Goal: Complete application form

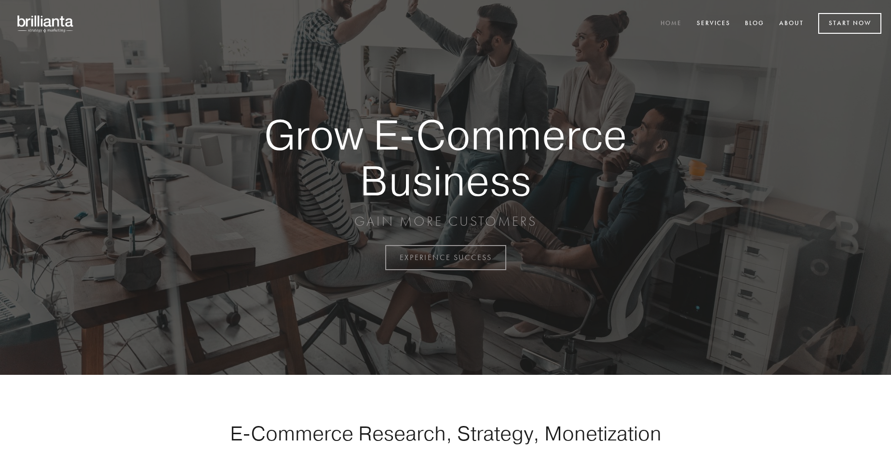
scroll to position [2527, 0]
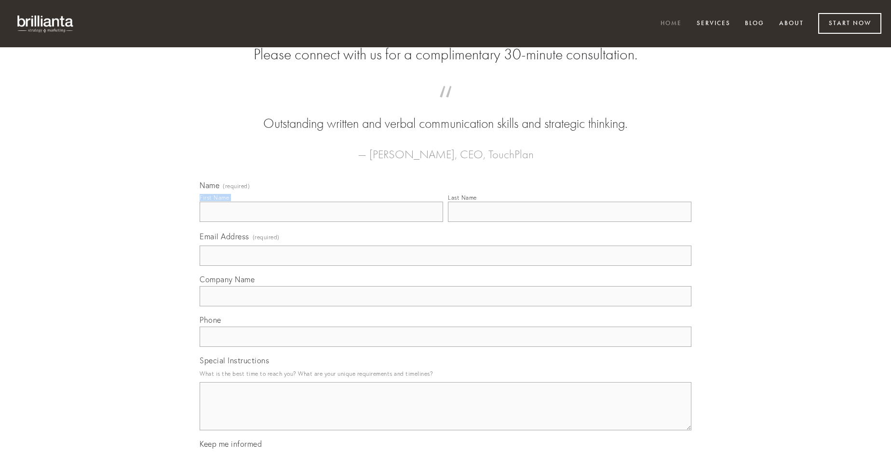
type input "[PERSON_NAME]"
click at [569, 222] on input "Last Name" at bounding box center [569, 212] width 243 height 20
type input "[PERSON_NAME]"
click at [445, 266] on input "Email Address (required)" at bounding box center [446, 255] width 492 height 20
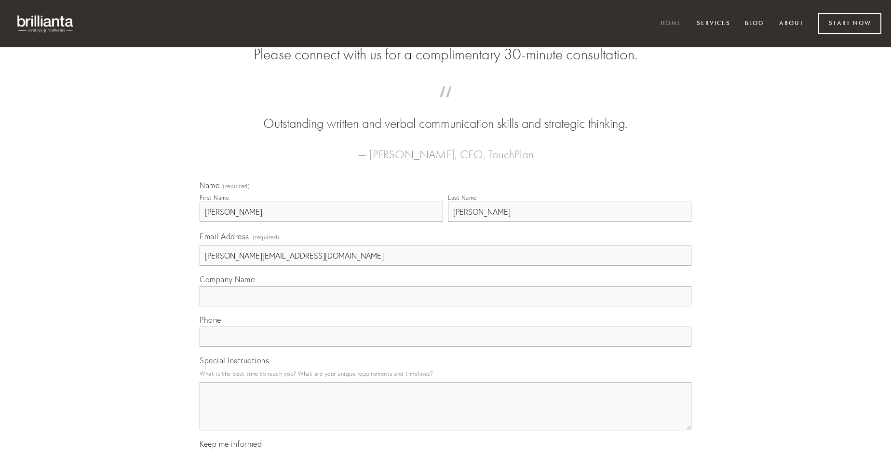
type input "[PERSON_NAME][EMAIL_ADDRESS][DOMAIN_NAME]"
click at [445, 306] on input "Company Name" at bounding box center [446, 296] width 492 height 20
type input "quae"
click at [445, 347] on input "text" at bounding box center [446, 336] width 492 height 20
click at [445, 415] on textarea "Special Instructions" at bounding box center [446, 406] width 492 height 48
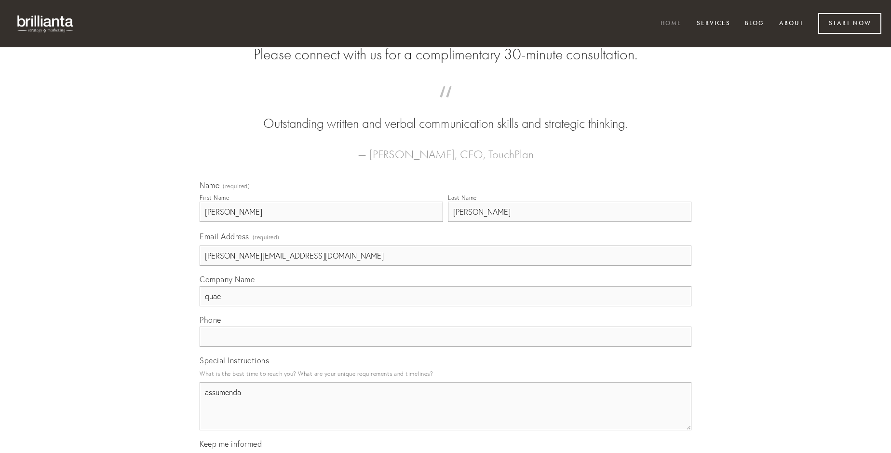
type textarea "assumenda"
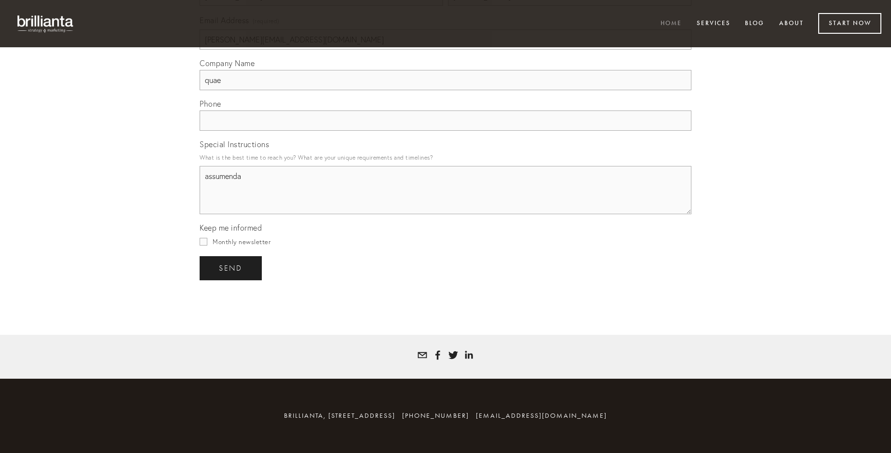
click at [231, 268] on span "send" at bounding box center [231, 268] width 24 height 9
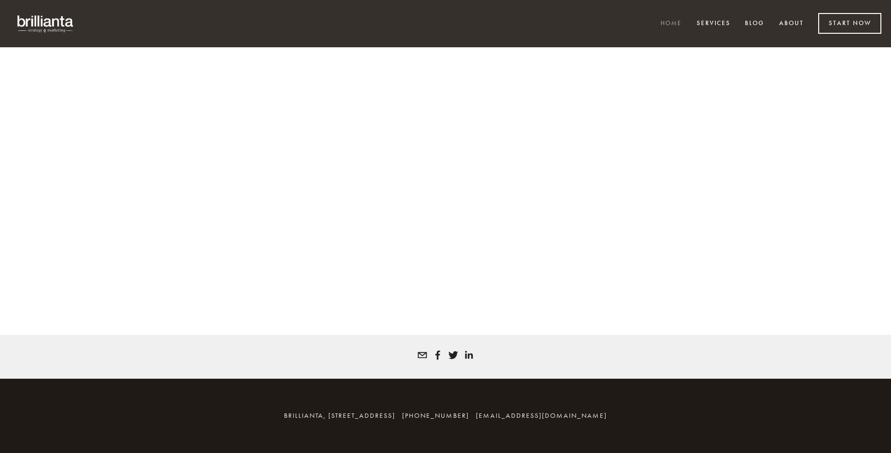
scroll to position [2514, 0]
